Goal: Task Accomplishment & Management: Manage account settings

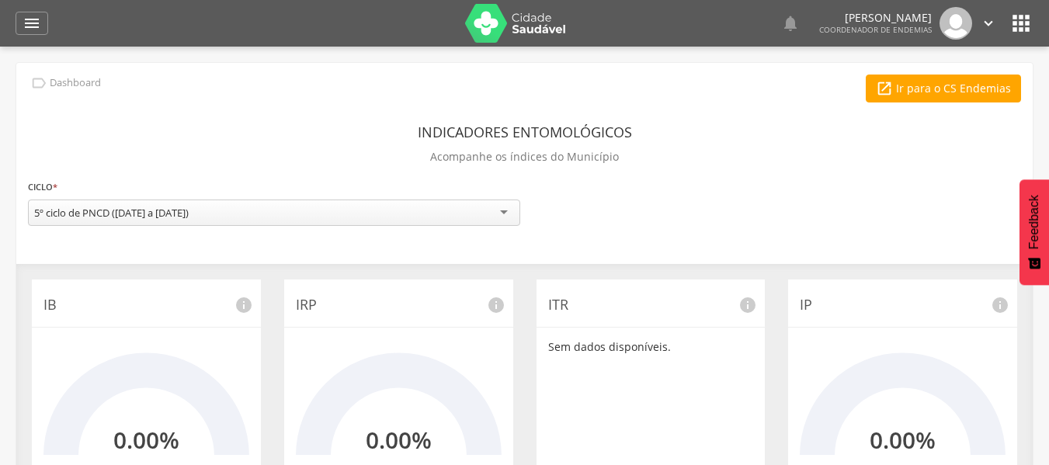
drag, startPoint x: 749, startPoint y: 111, endPoint x: 765, endPoint y: 89, distance: 27.2
click at [749, 111] on div "**********" at bounding box center [524, 448] width 1017 height 771
click at [35, 19] on icon "" at bounding box center [32, 23] width 19 height 19
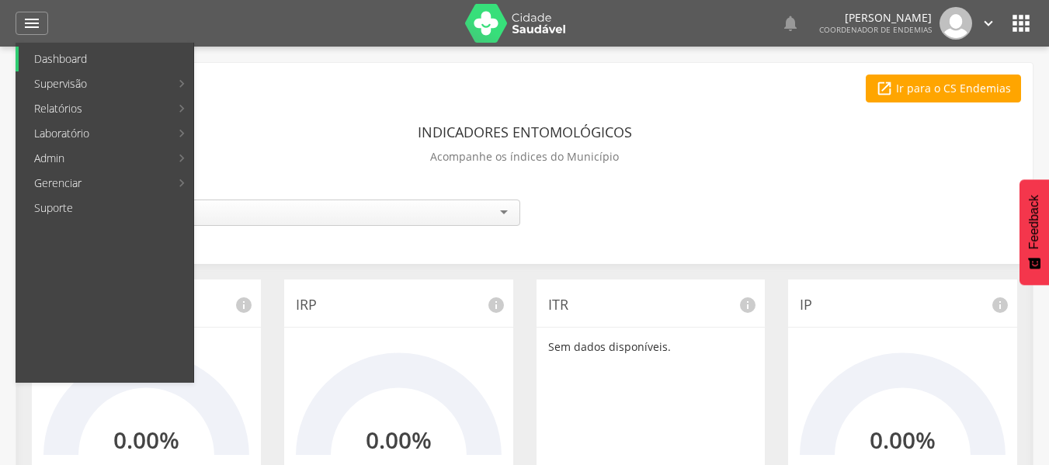
click at [68, 58] on link "Dashboard" at bounding box center [106, 59] width 175 height 25
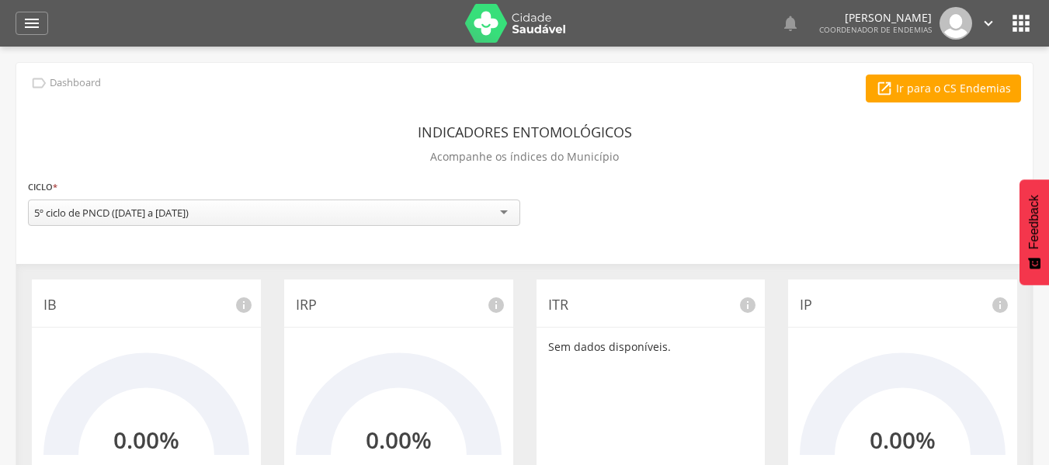
drag, startPoint x: 54, startPoint y: 33, endPoint x: 44, endPoint y: 39, distance: 10.8
click at [50, 35] on div " Dashboard Supervisão Ranking Aplicativo desatualizado Última sincronização Ma…" at bounding box center [525, 23] width 1018 height 47
click at [41, 65] on div "**********" at bounding box center [524, 448] width 1017 height 771
click at [43, 79] on icon "" at bounding box center [38, 83] width 17 height 17
click at [24, 37] on div " Dashboard Supervisão Ranking Aplicativo desatualizado Última sincronização Ma…" at bounding box center [525, 23] width 1018 height 47
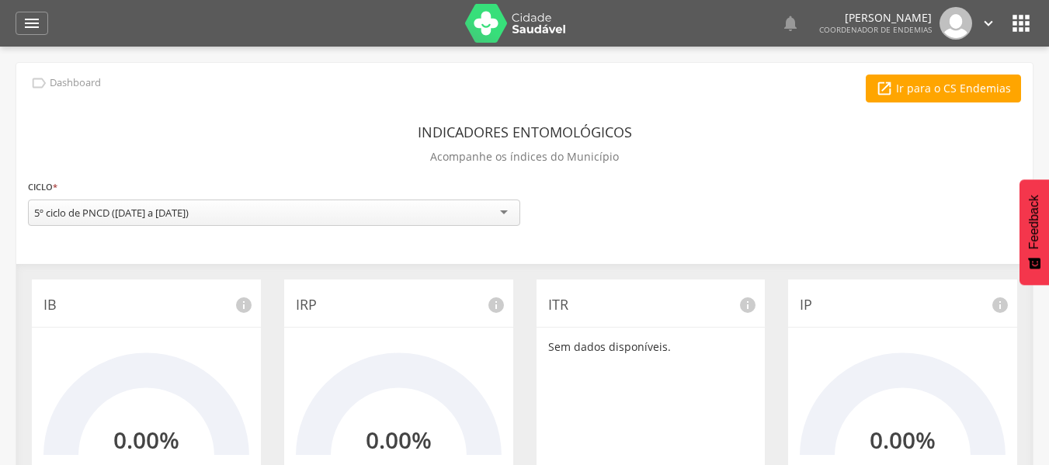
drag, startPoint x: 34, startPoint y: 24, endPoint x: 37, endPoint y: 47, distance: 23.5
click at [34, 25] on icon "" at bounding box center [32, 23] width 19 height 19
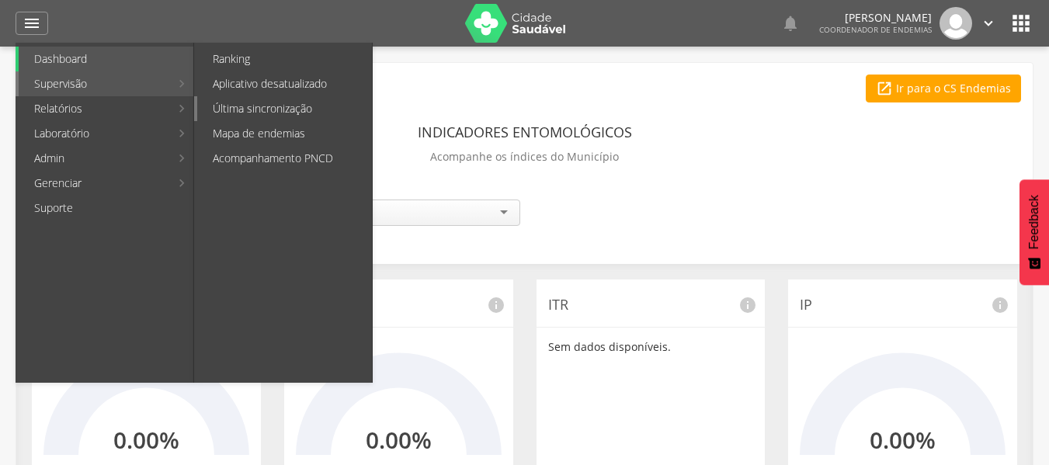
click at [276, 106] on link "Última sincronização" at bounding box center [284, 108] width 175 height 25
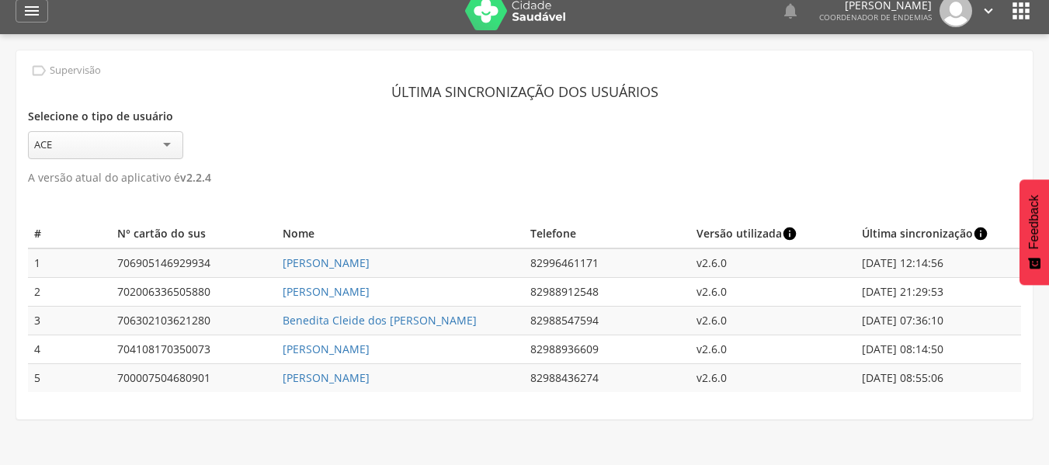
scroll to position [47, 0]
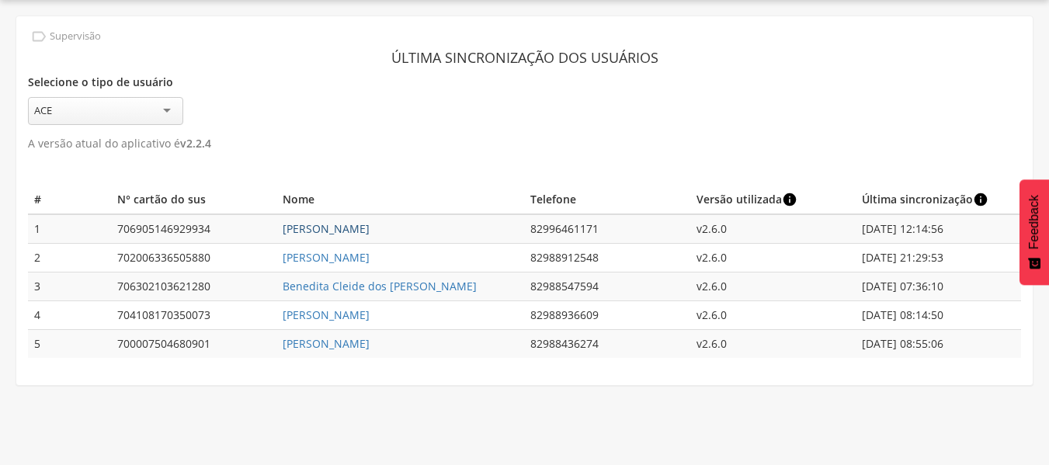
click at [370, 224] on link "[PERSON_NAME]" at bounding box center [326, 228] width 87 height 15
type input "**********"
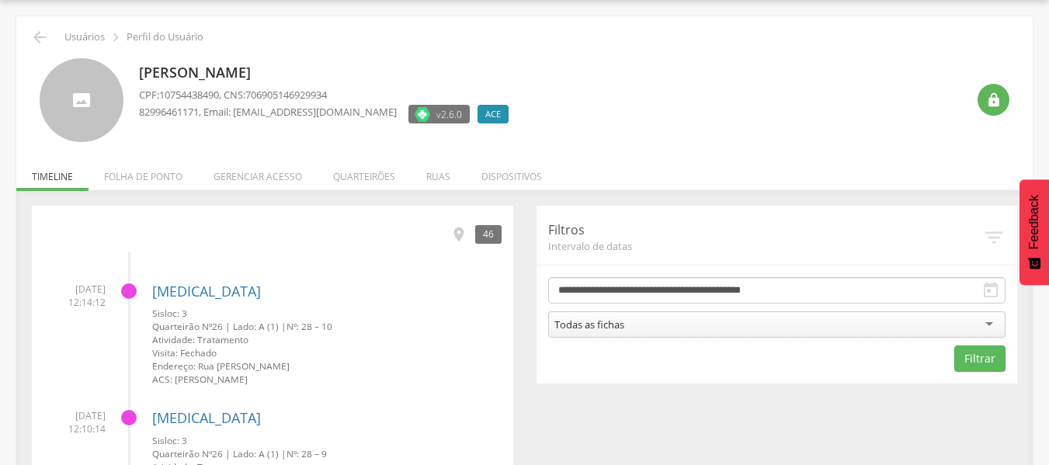
click at [240, 190] on li "Gerenciar acesso" at bounding box center [258, 173] width 120 height 37
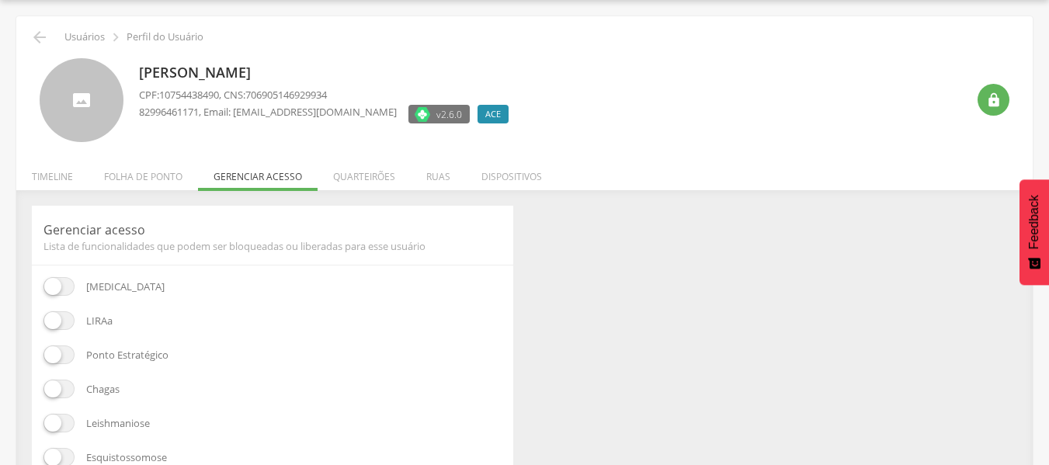
click at [156, 165] on li "Folha de ponto" at bounding box center [144, 173] width 110 height 37
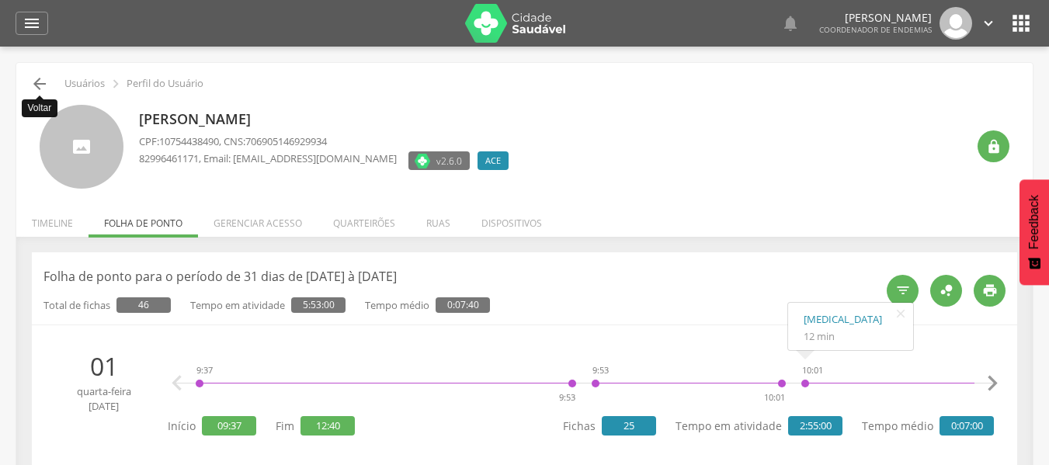
click at [40, 88] on icon "" at bounding box center [39, 84] width 19 height 19
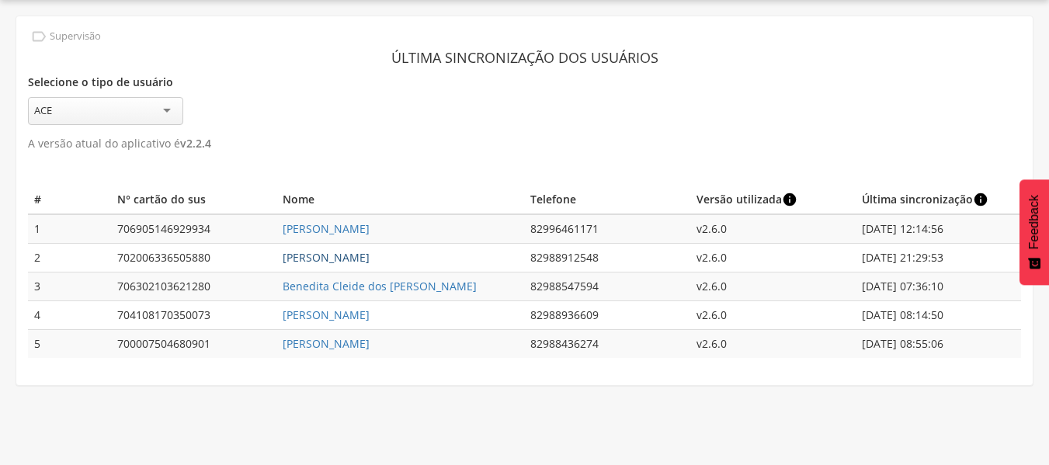
click at [370, 259] on link "[PERSON_NAME]" at bounding box center [326, 257] width 87 height 15
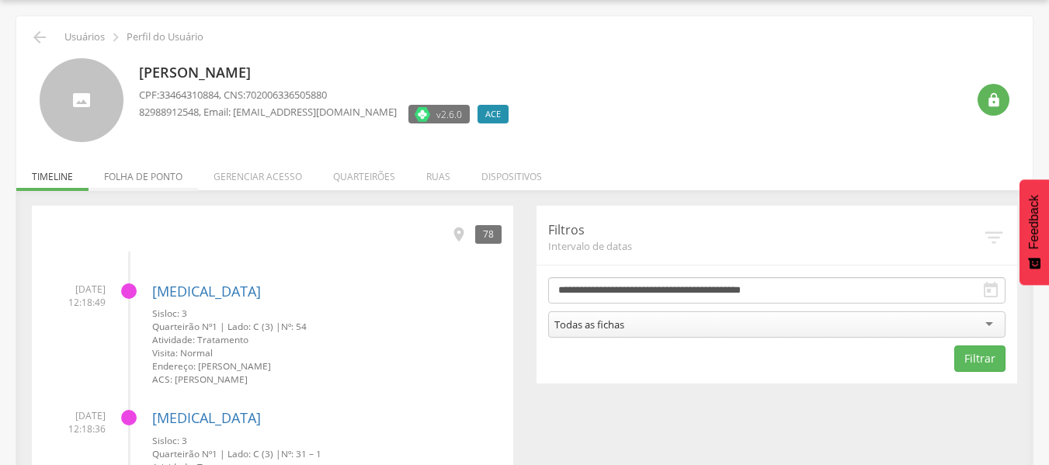
click at [183, 176] on li "Folha de ponto" at bounding box center [144, 173] width 110 height 37
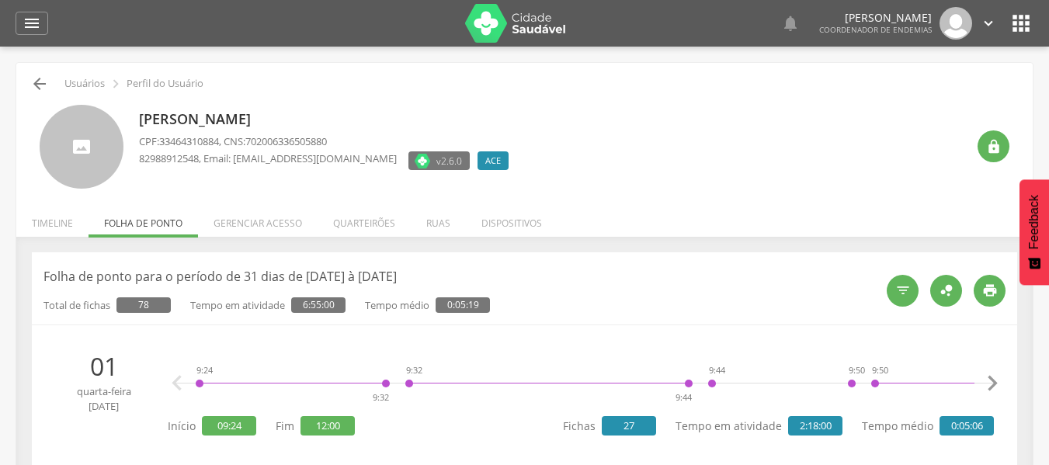
click at [30, 82] on div " Usuários  Perfil do Usuário" at bounding box center [524, 84] width 993 height 19
click at [37, 82] on icon "" at bounding box center [39, 84] width 19 height 19
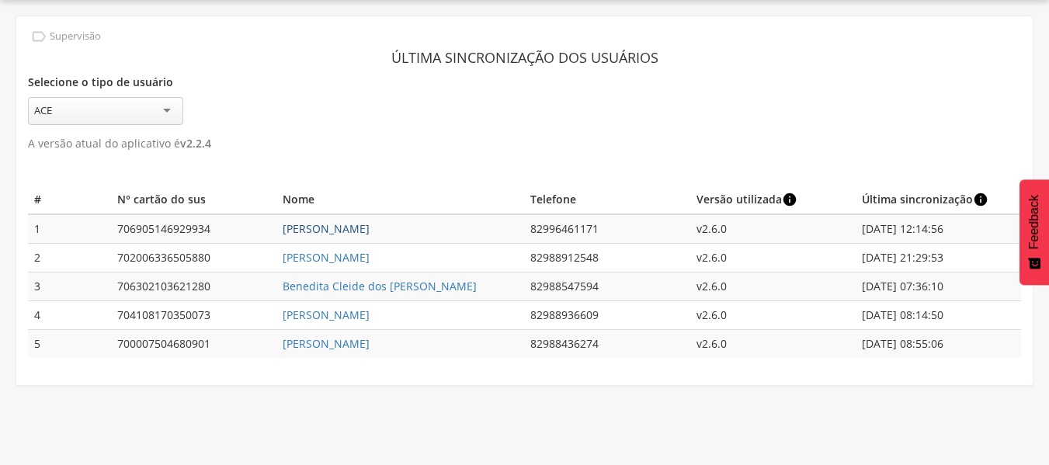
click at [370, 234] on link "[PERSON_NAME]" at bounding box center [326, 228] width 87 height 15
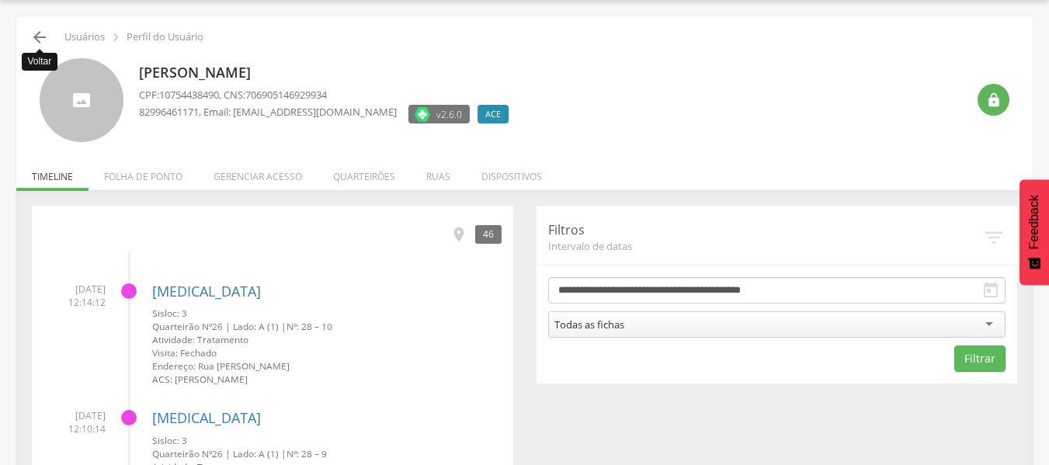
click at [40, 36] on icon "" at bounding box center [39, 37] width 19 height 19
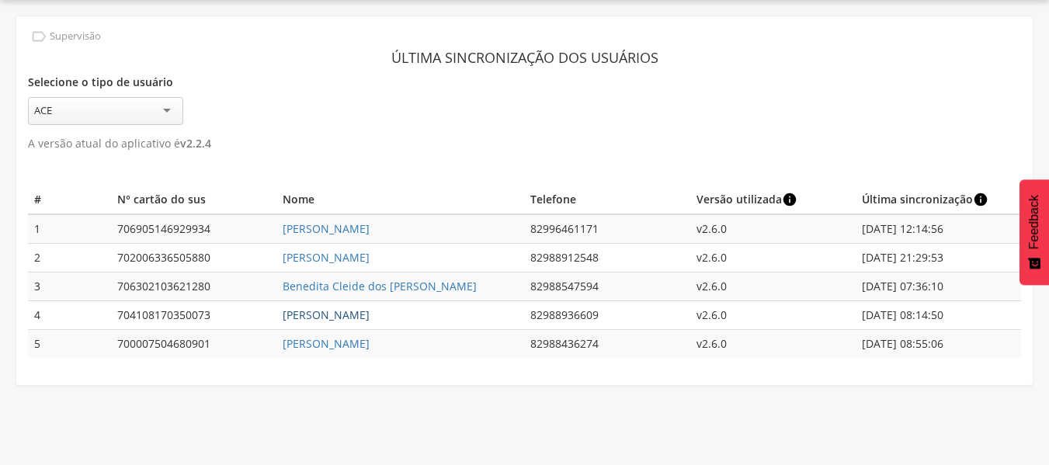
click at [370, 308] on link "[PERSON_NAME]" at bounding box center [326, 315] width 87 height 15
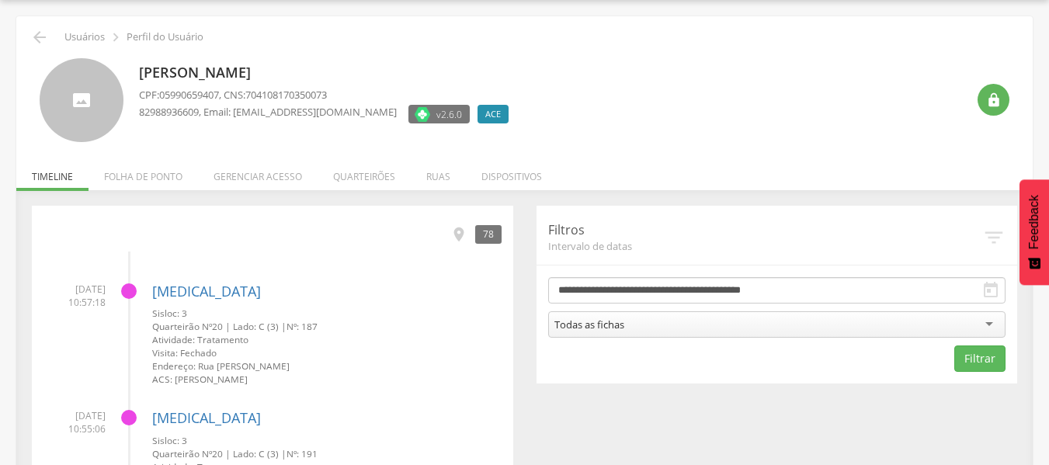
click at [140, 173] on li "Folha de ponto" at bounding box center [144, 173] width 110 height 37
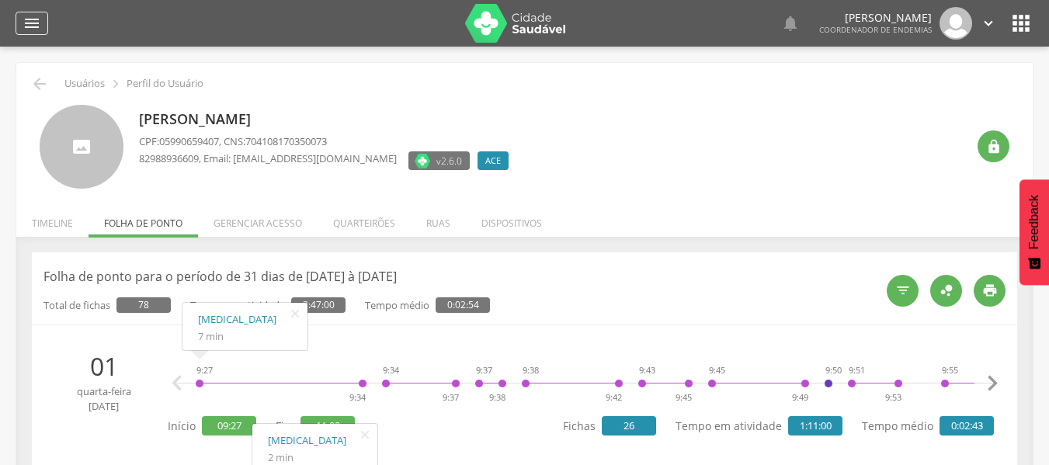
click at [32, 34] on div "" at bounding box center [32, 23] width 33 height 23
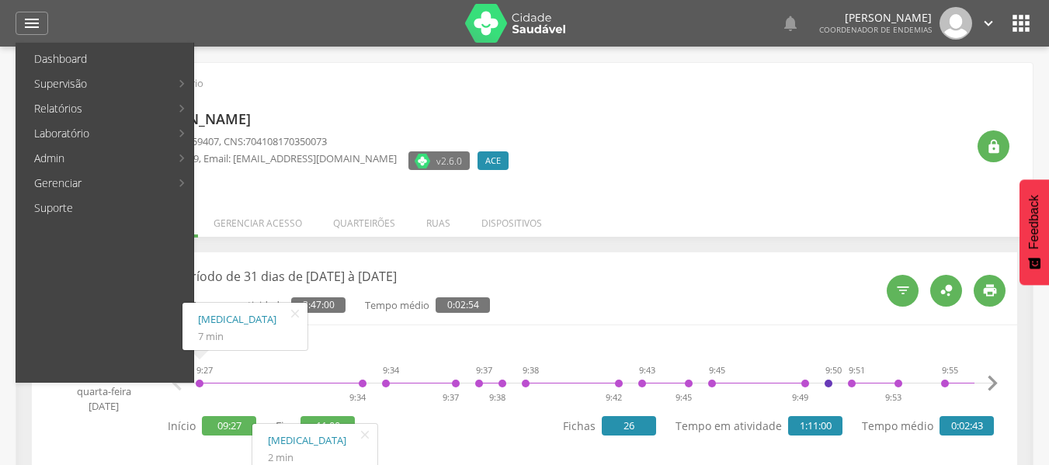
click at [238, 89] on link "Aplicativo desatualizado" at bounding box center [284, 83] width 175 height 25
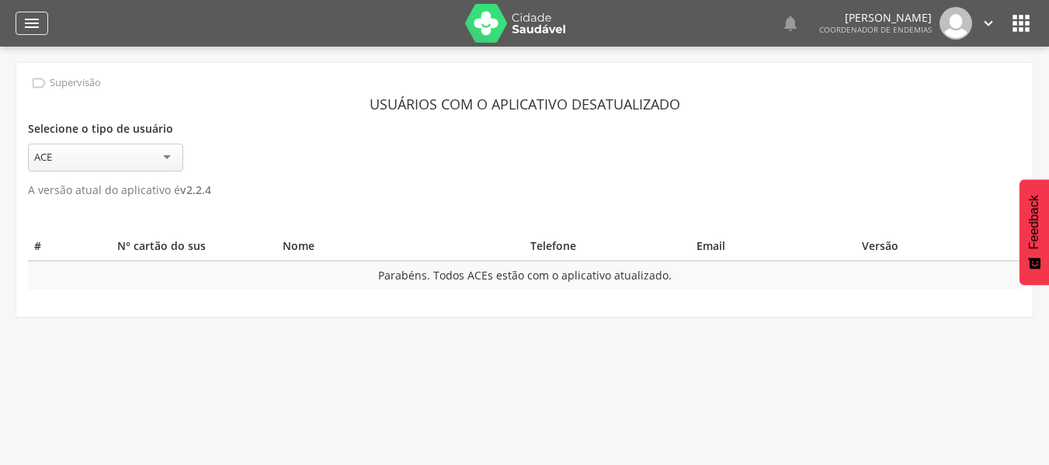
click at [31, 24] on icon "" at bounding box center [32, 23] width 19 height 19
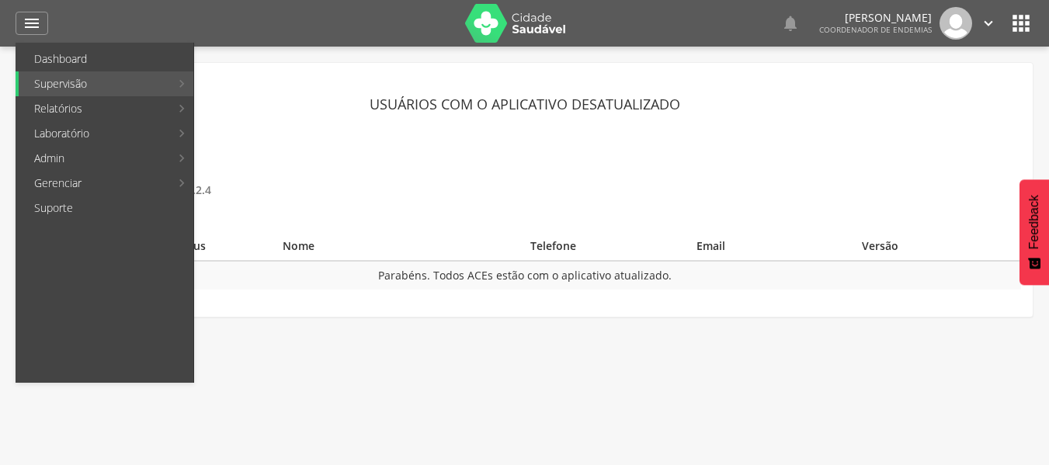
click at [45, 62] on link "Dashboard" at bounding box center [106, 59] width 175 height 25
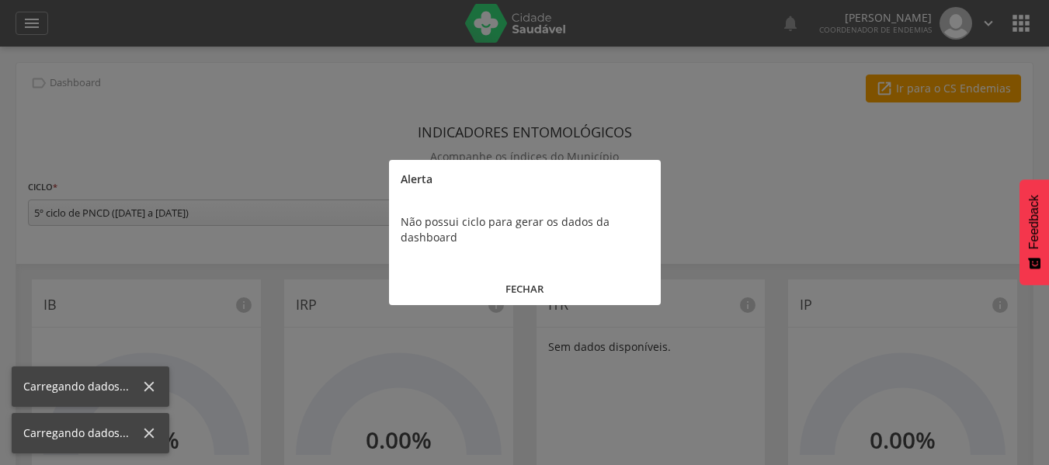
click at [550, 286] on button "FECHAR" at bounding box center [525, 289] width 272 height 33
